Goal: Check status: Check status

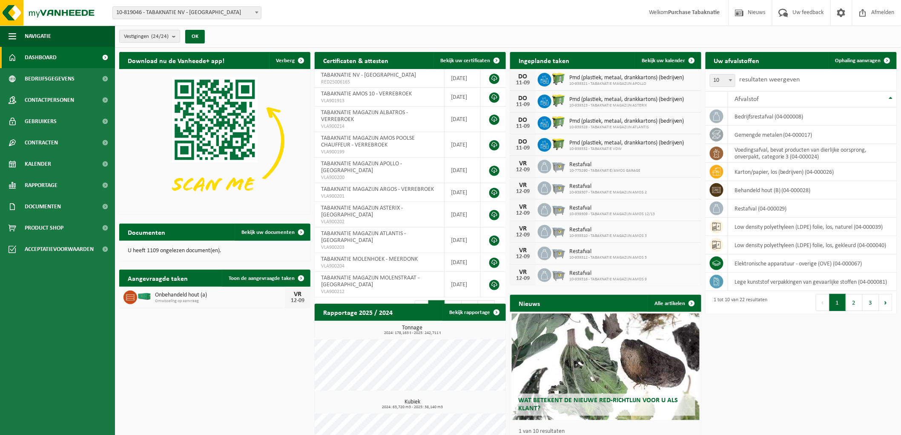
click at [167, 35] on count "(24/24)" at bounding box center [159, 37] width 17 height 6
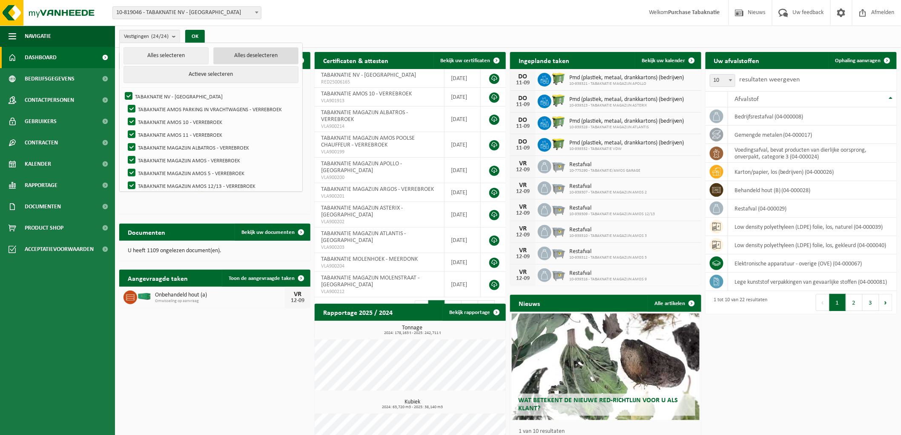
click at [259, 60] on button "Alles deselecteren" at bounding box center [255, 55] width 85 height 17
checkbox input "false"
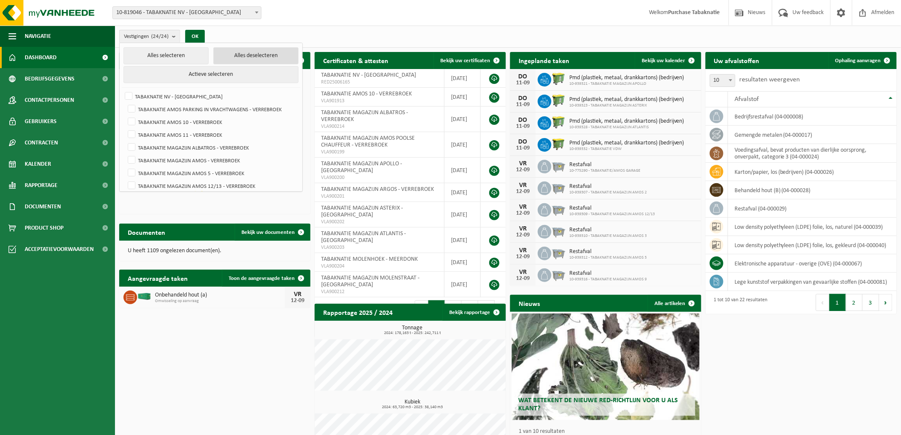
checkbox input "false"
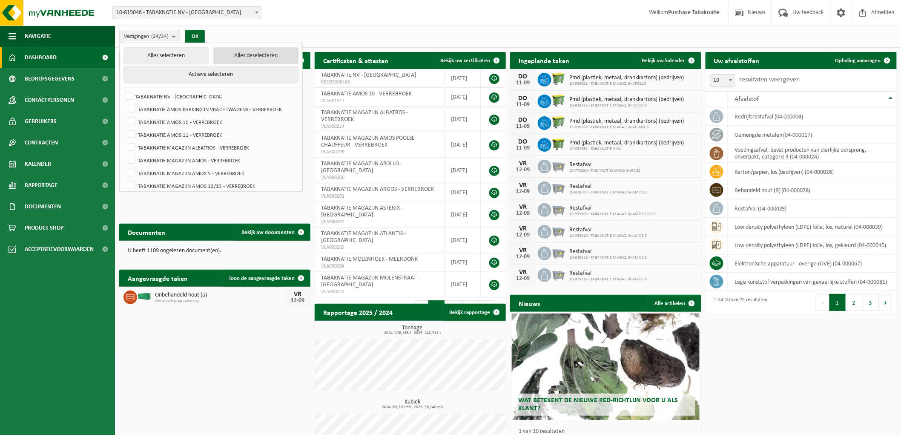
checkbox input "false"
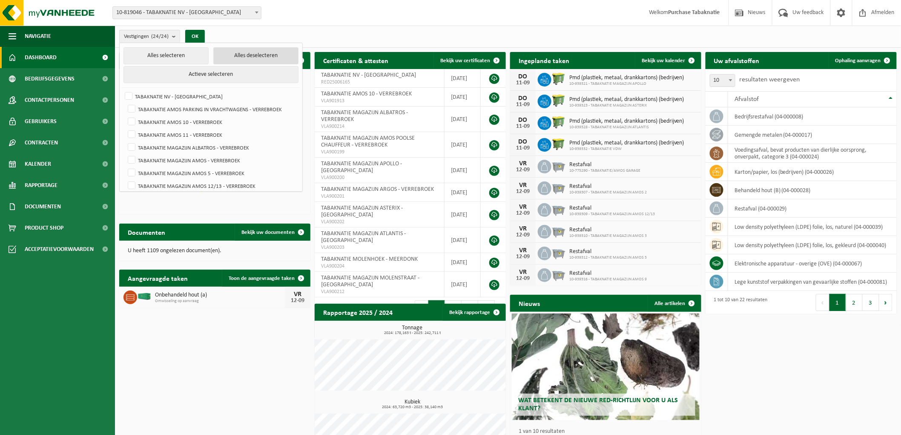
checkbox input "false"
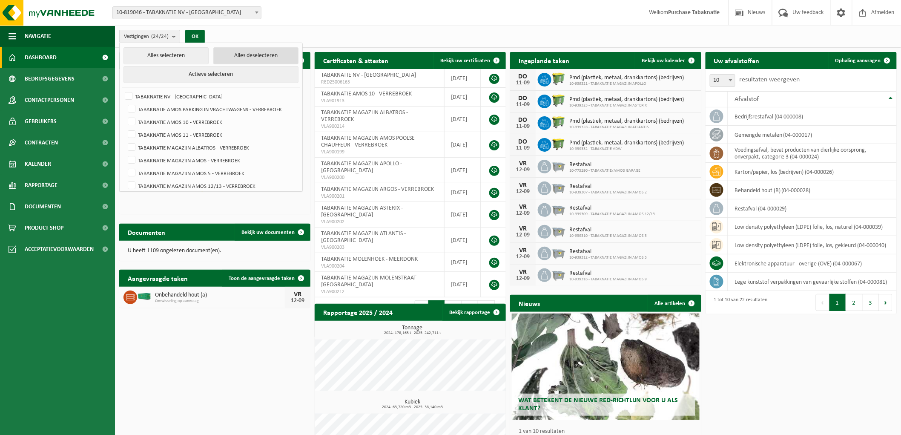
checkbox input "false"
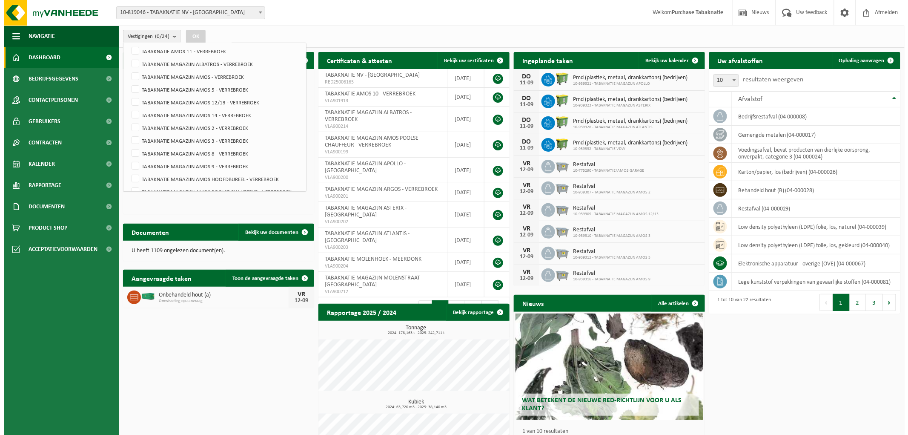
scroll to position [209, 0]
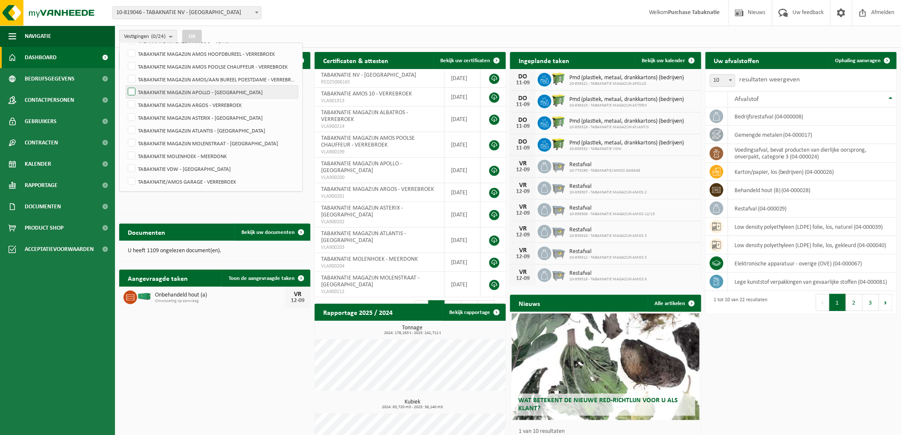
click at [224, 90] on label "TABAKNATIE MAGAZIJN APOLLO - [GEOGRAPHIC_DATA]" at bounding box center [212, 92] width 172 height 13
click at [125, 86] on input "TABAKNATIE MAGAZIJN APOLLO - [GEOGRAPHIC_DATA]" at bounding box center [124, 85] width 0 height 0
checkbox input "true"
click at [193, 33] on button "OK" at bounding box center [192, 37] width 20 height 14
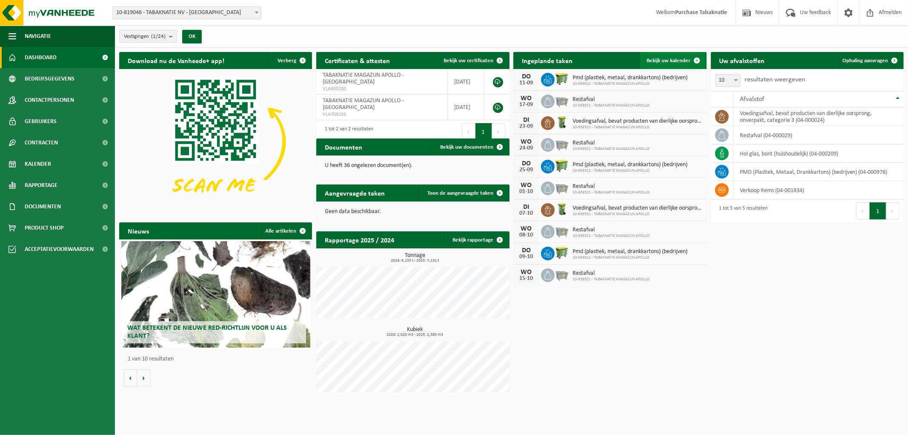
click at [681, 56] on link "Bekijk uw kalender" at bounding box center [674, 60] width 66 height 17
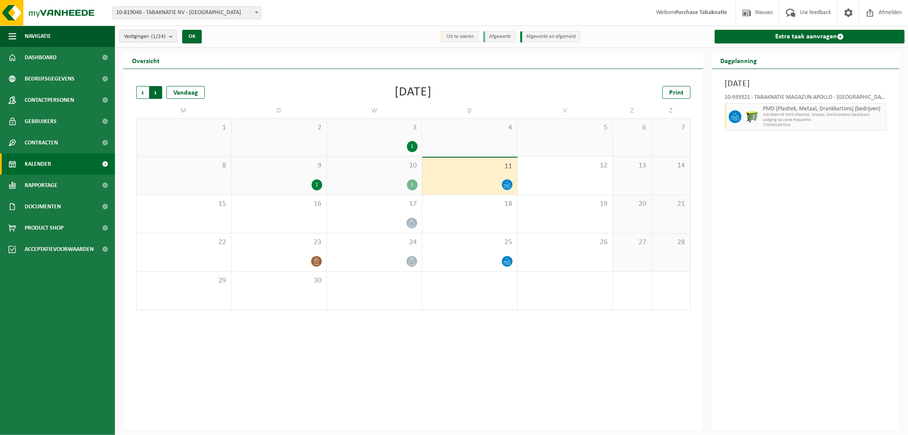
click at [148, 93] on span "Vorige" at bounding box center [142, 92] width 13 height 13
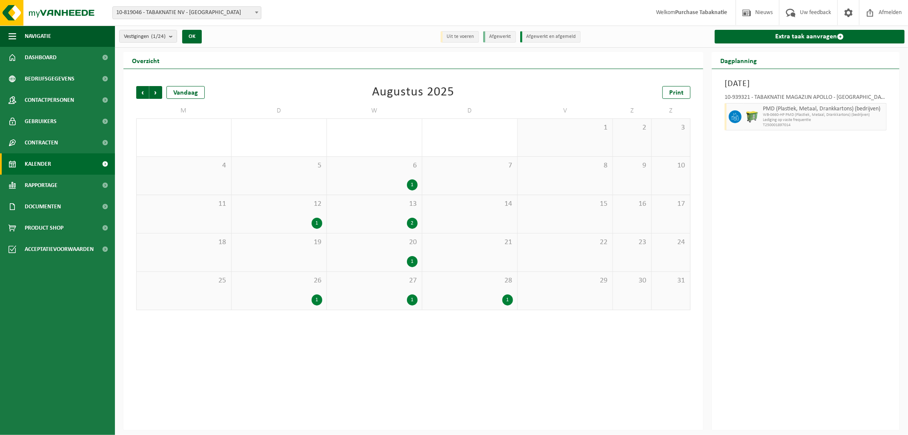
click at [477, 300] on div "1" at bounding box center [470, 299] width 86 height 11
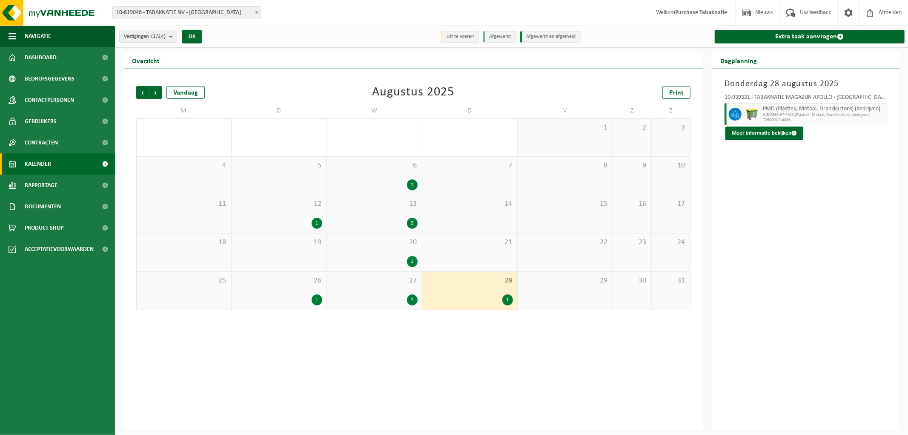
click at [284, 221] on div "1" at bounding box center [279, 223] width 86 height 11
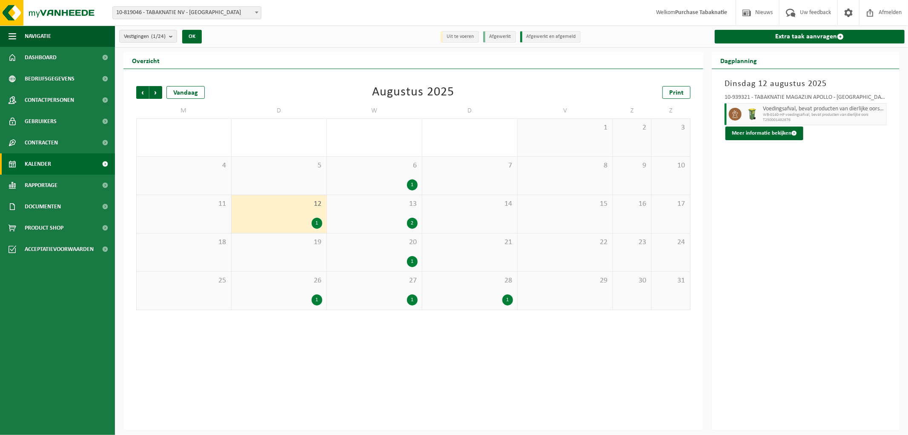
click at [284, 290] on div "26 1" at bounding box center [279, 291] width 95 height 38
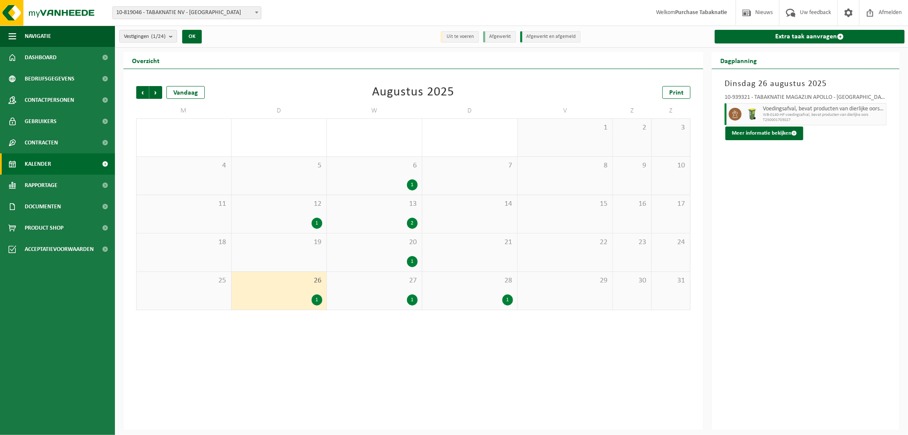
click at [397, 297] on div "1" at bounding box center [374, 299] width 86 height 11
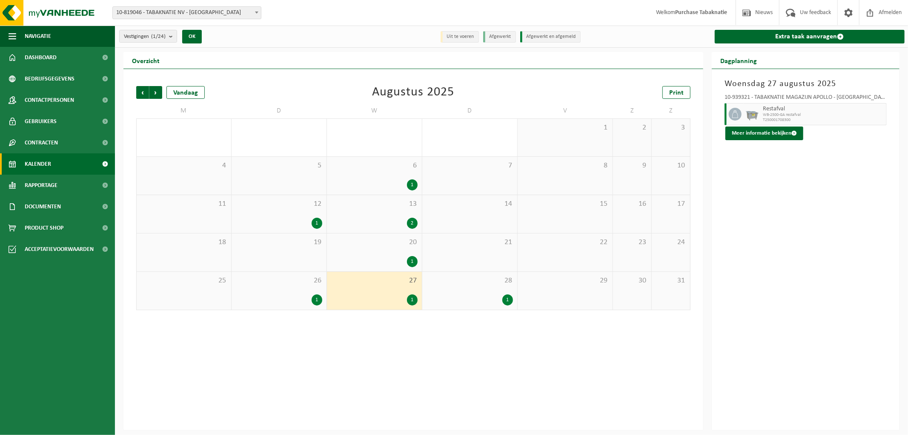
click at [472, 283] on span "28" at bounding box center [470, 280] width 86 height 9
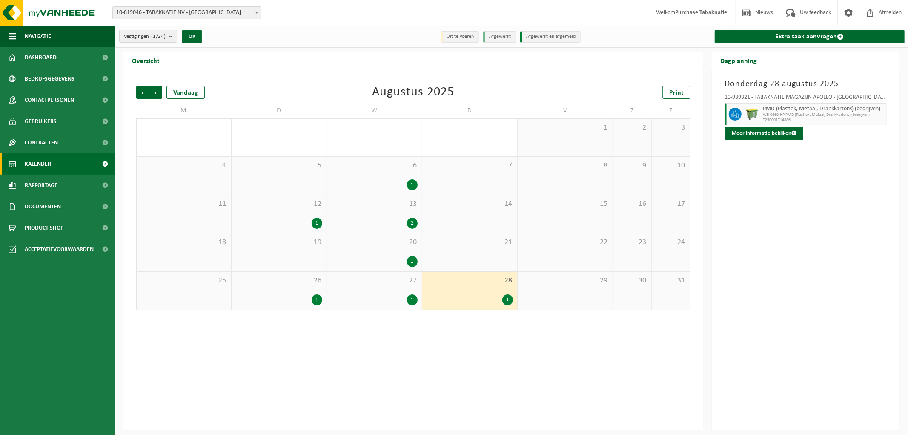
click at [394, 251] on div "20 1" at bounding box center [374, 252] width 95 height 38
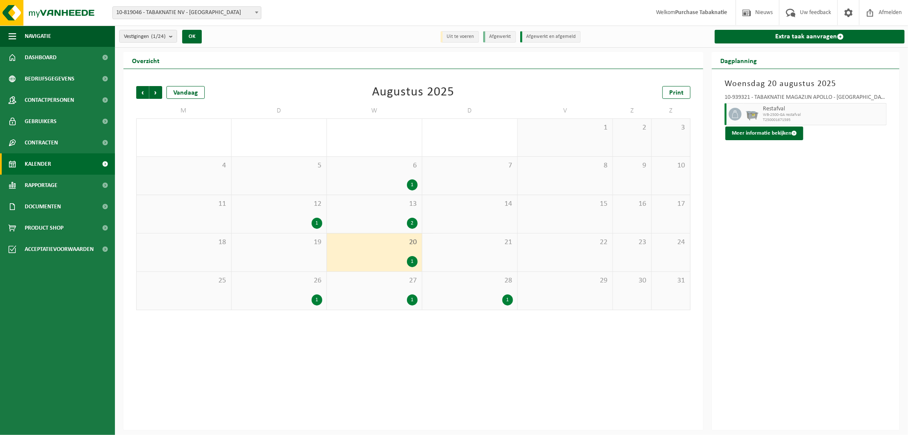
click at [397, 215] on div "13 2" at bounding box center [374, 214] width 95 height 38
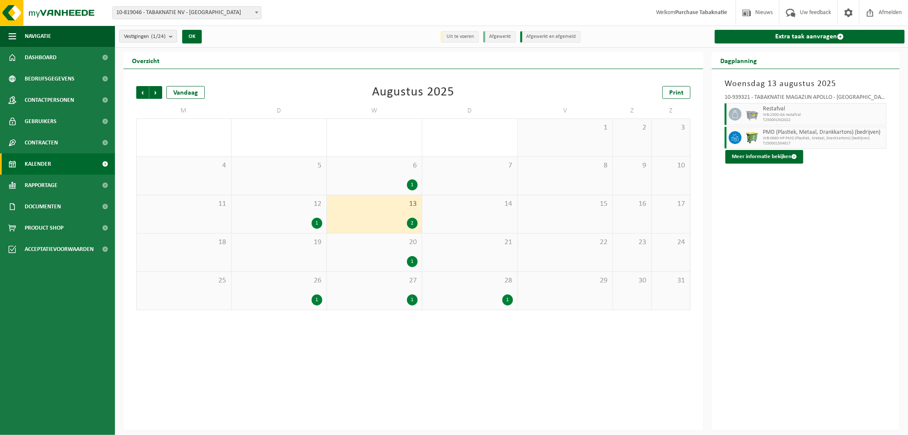
click at [401, 168] on span "6" at bounding box center [374, 165] width 86 height 9
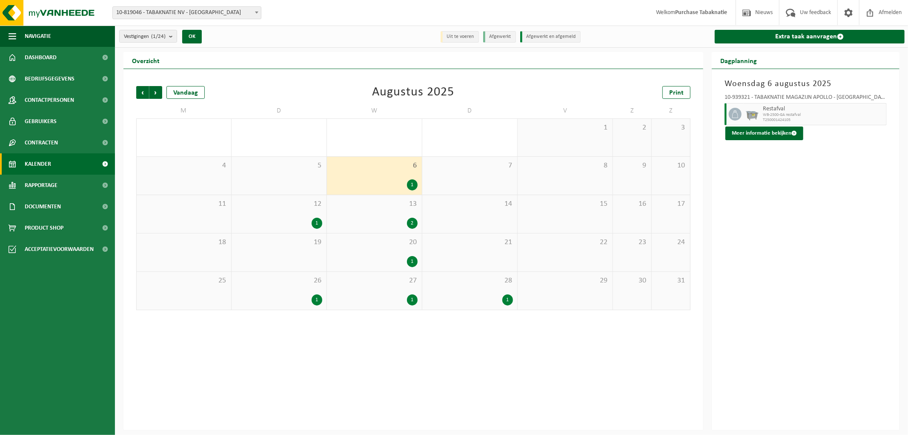
click at [382, 227] on div "2" at bounding box center [374, 223] width 86 height 11
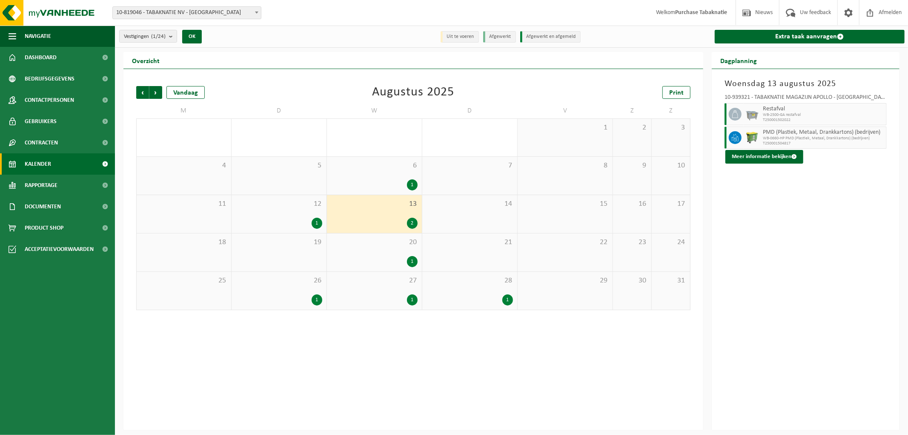
click at [399, 187] on div "1" at bounding box center [374, 184] width 86 height 11
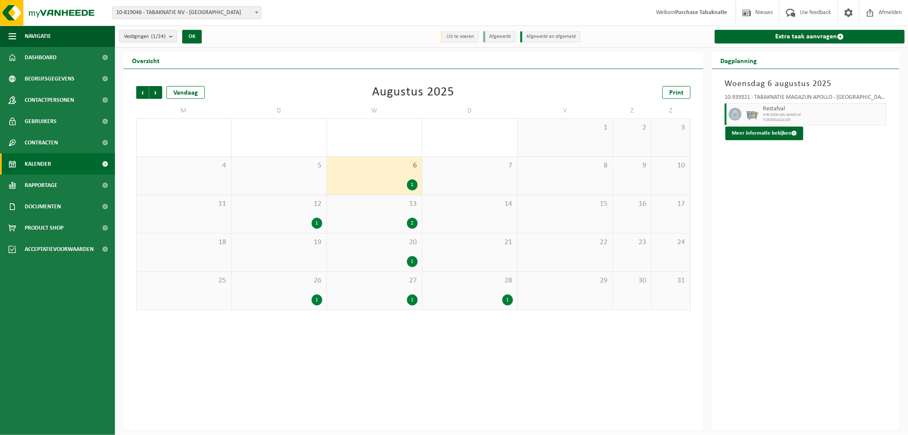
click at [392, 222] on div "2" at bounding box center [374, 223] width 86 height 11
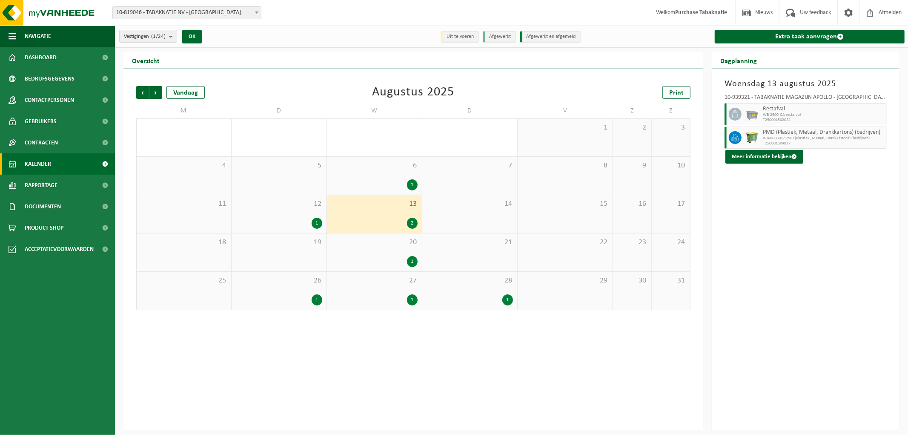
click at [374, 261] on div "1" at bounding box center [374, 261] width 86 height 11
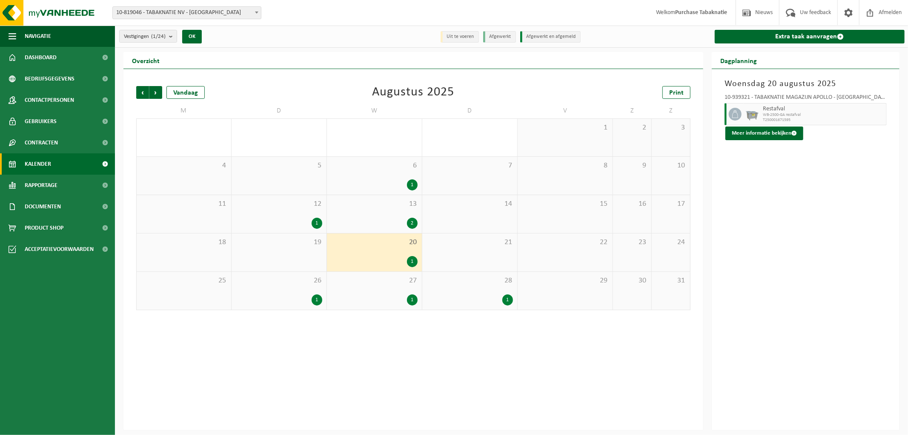
click at [386, 295] on div "1" at bounding box center [374, 299] width 86 height 11
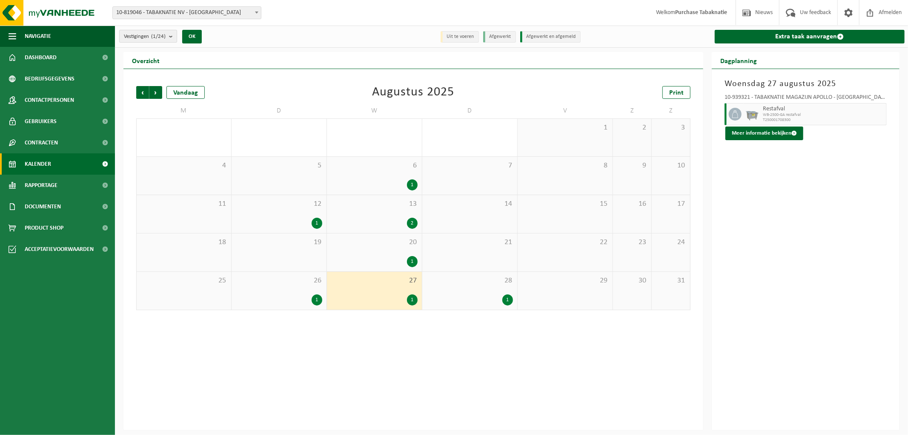
click at [160, 36] on count "(1/24)" at bounding box center [158, 37] width 14 height 6
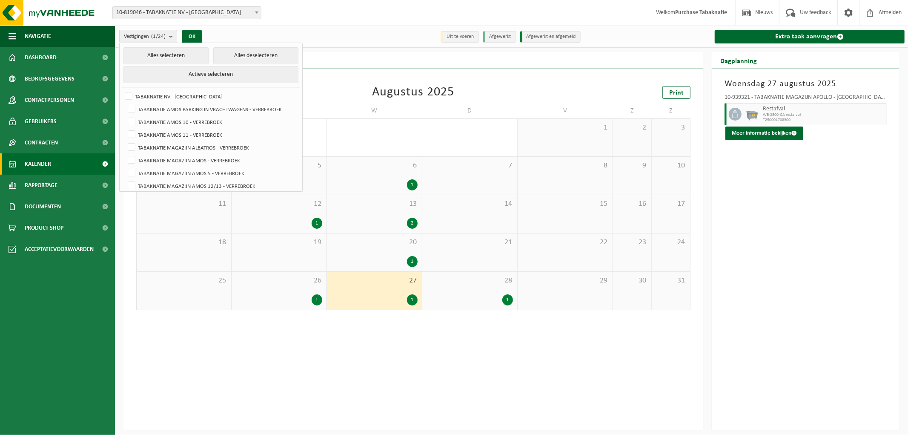
scroll to position [209, 0]
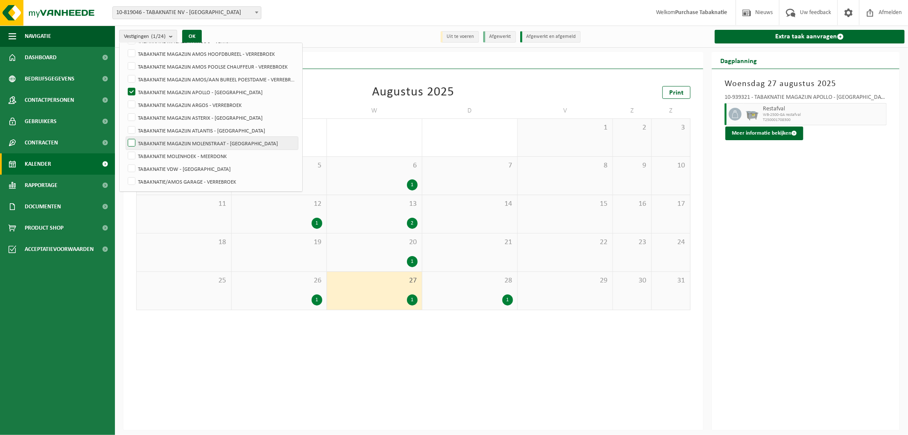
click at [221, 144] on label "TABAKNATIE MAGAZIJN MOLENSTRAAT - [GEOGRAPHIC_DATA]" at bounding box center [212, 143] width 172 height 13
click at [125, 137] on input "TABAKNATIE MAGAZIJN MOLENSTRAAT - [GEOGRAPHIC_DATA]" at bounding box center [124, 136] width 0 height 0
checkbox input "true"
click at [190, 91] on label "TABAKNATIE MAGAZIJN APOLLO - [GEOGRAPHIC_DATA]" at bounding box center [212, 92] width 172 height 13
click at [125, 86] on input "TABAKNATIE MAGAZIJN APOLLO - [GEOGRAPHIC_DATA]" at bounding box center [124, 85] width 0 height 0
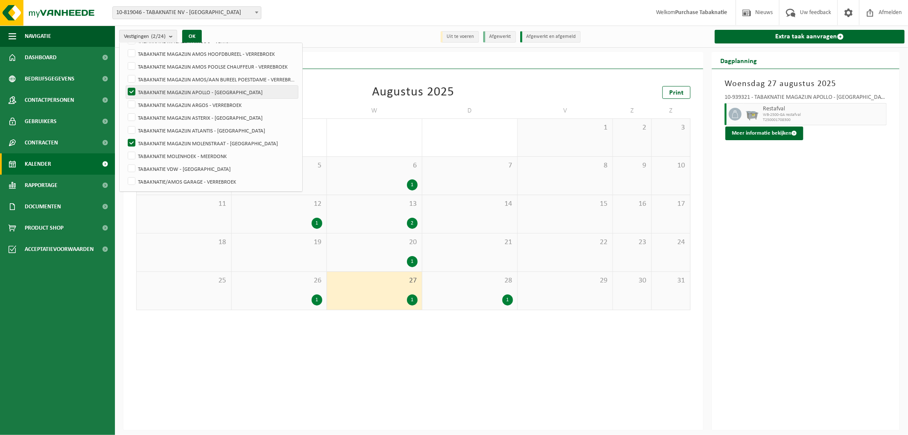
checkbox input "false"
click at [198, 33] on button "OK" at bounding box center [192, 37] width 20 height 14
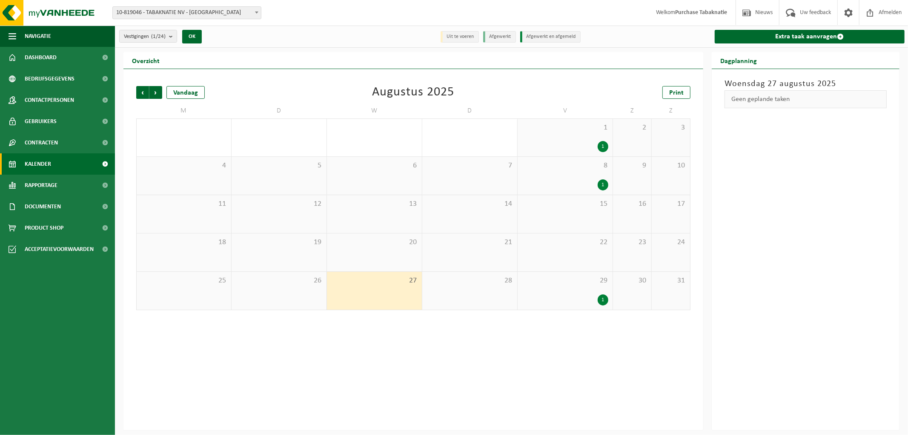
click at [589, 135] on div "1 1" at bounding box center [565, 137] width 95 height 37
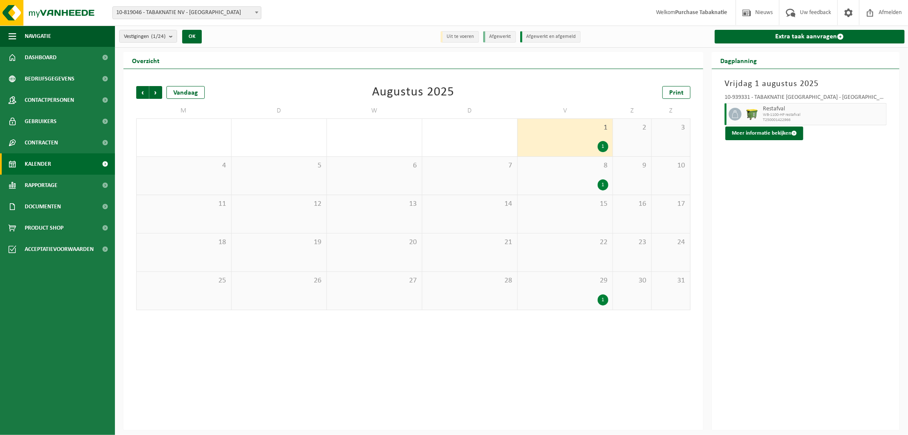
click at [582, 173] on div "8 1" at bounding box center [565, 176] width 95 height 38
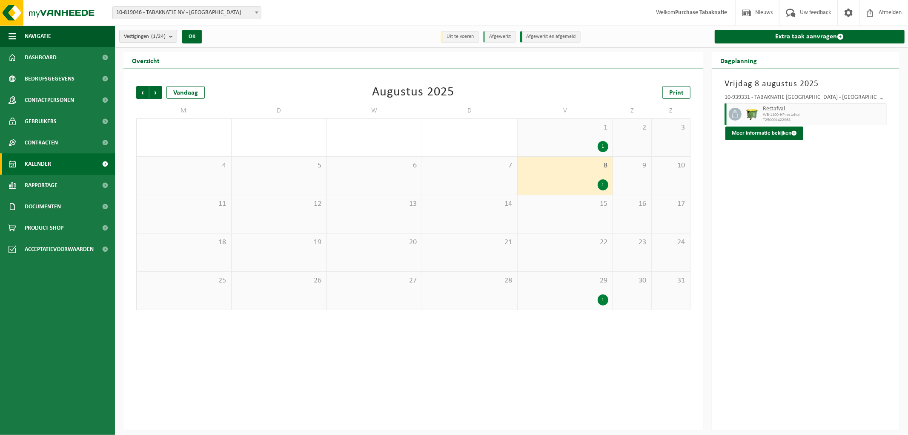
click at [582, 292] on div "29 1" at bounding box center [565, 291] width 95 height 38
